Goal: Find contact information: Find contact information

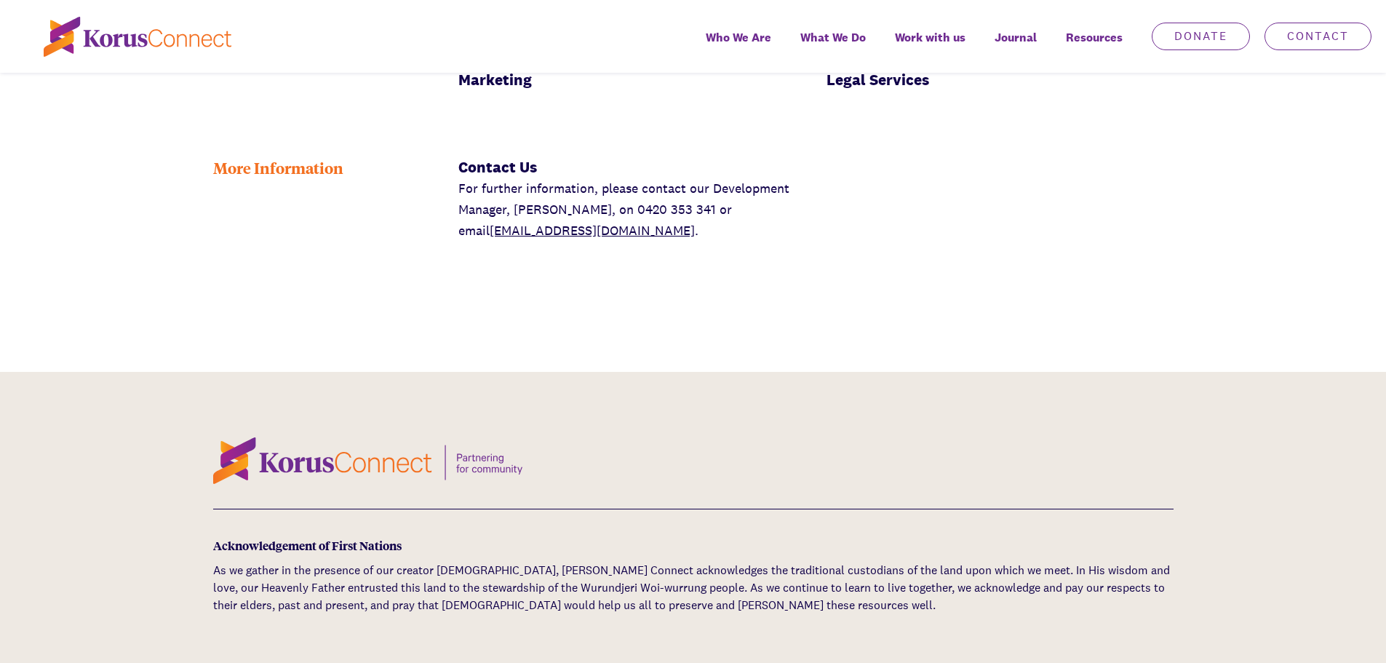
scroll to position [2110, 0]
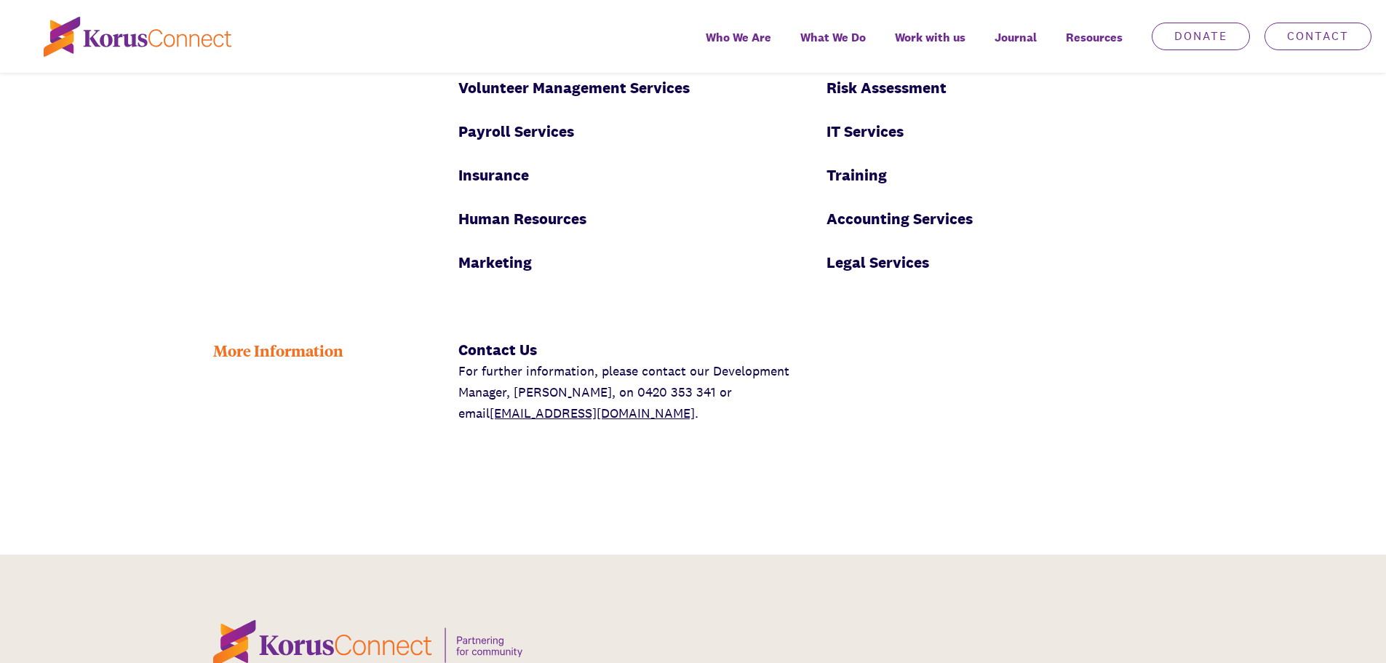
click at [490, 404] on link "[EMAIL_ADDRESS][DOMAIN_NAME]" at bounding box center [592, 412] width 205 height 17
click at [1121, 396] on div "Contact Us For further information, please contact our Development Manager, Ric…" at bounding box center [815, 381] width 737 height 106
drag, startPoint x: 634, startPoint y: 373, endPoint x: 446, endPoint y: 388, distance: 189.0
click at [450, 383] on div "Contact Us For further information, please contact our Development Manager, Ric…" at bounding box center [631, 381] width 368 height 106
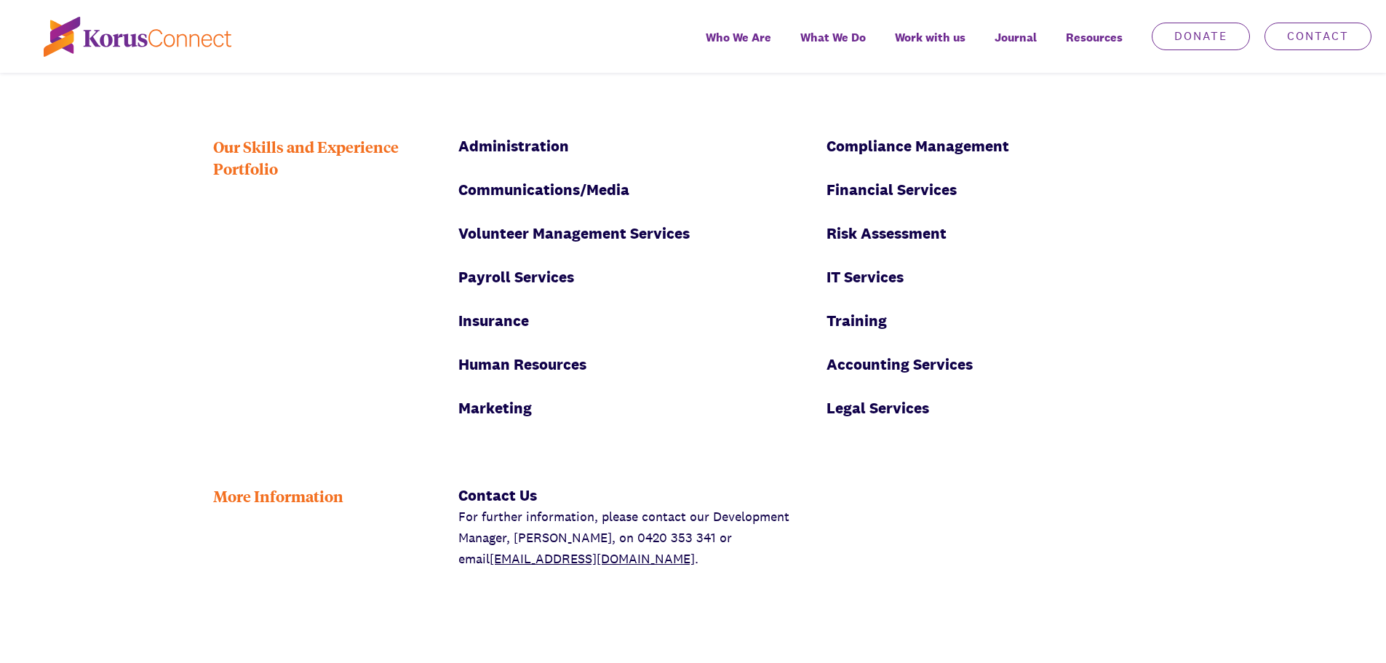
scroll to position [2182, 0]
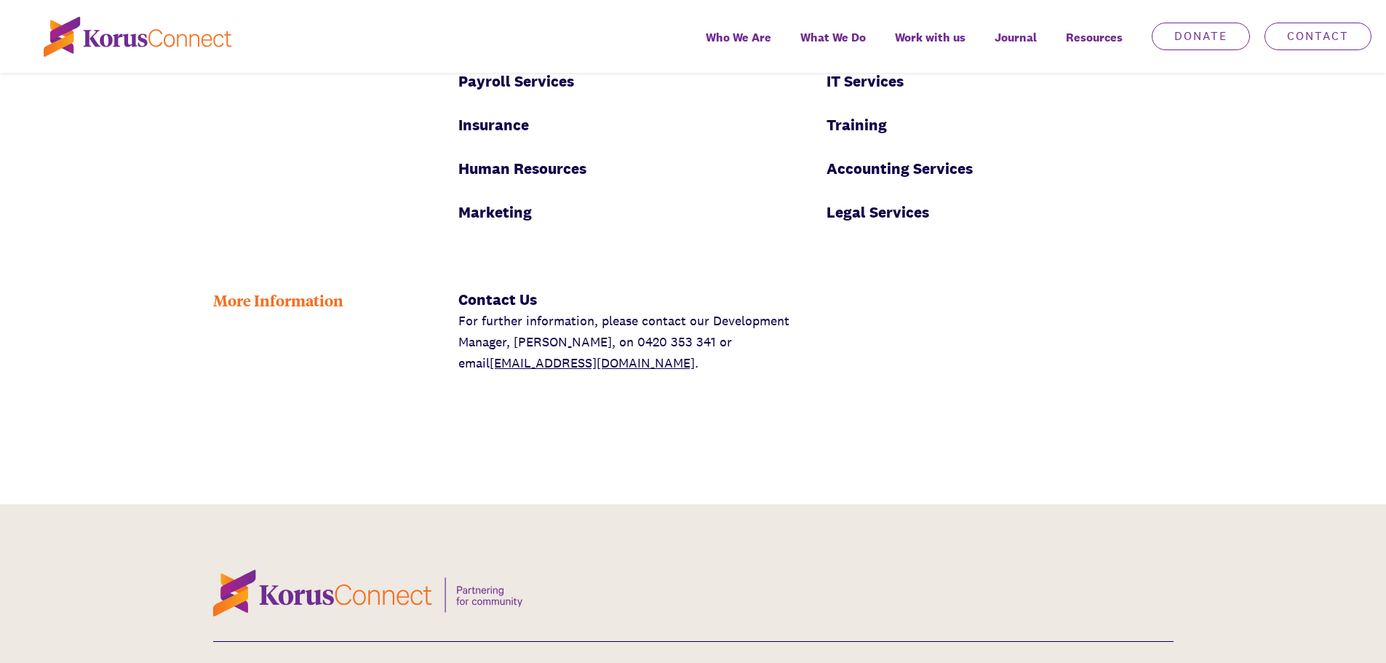
scroll to position [2110, 0]
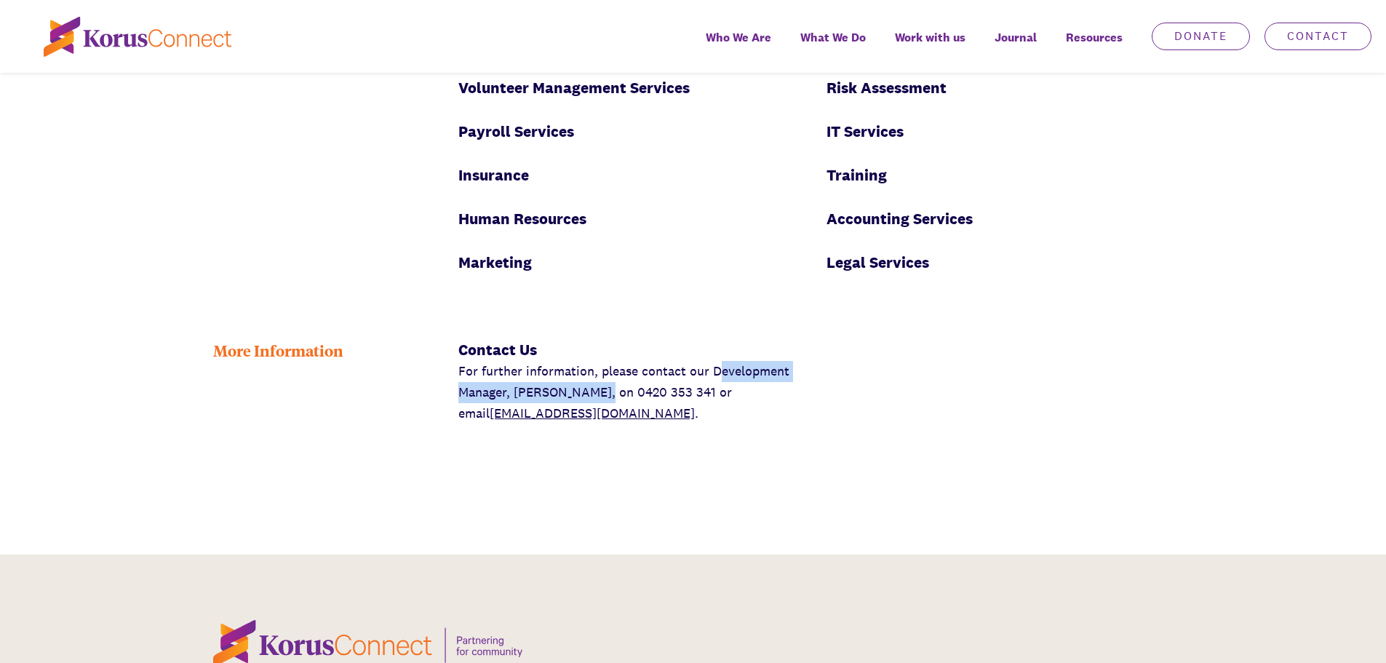
drag, startPoint x: 716, startPoint y: 332, endPoint x: 599, endPoint y: 354, distance: 118.6
click at [599, 361] on p "For further information, please contact our Development Manager, [PERSON_NAME],…" at bounding box center [631, 392] width 346 height 63
